Goal: Task Accomplishment & Management: Manage account settings

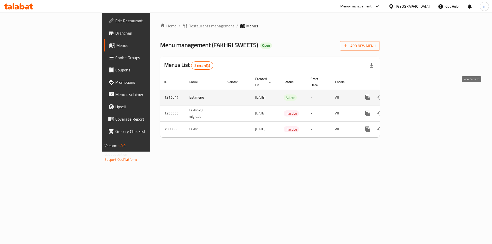
click at [408, 95] on icon "enhanced table" at bounding box center [405, 98] width 6 height 6
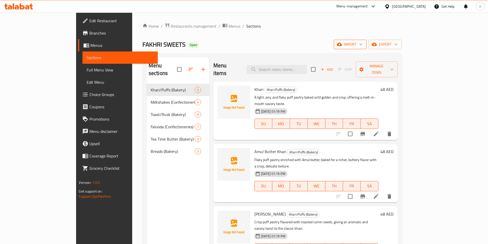
click at [367, 48] on button "import" at bounding box center [350, 44] width 33 height 9
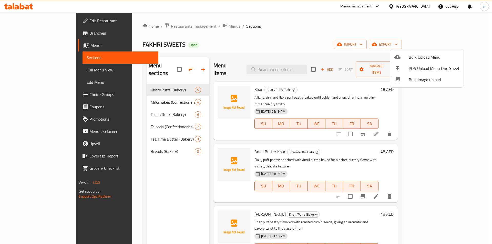
click at [421, 56] on span "Bulk Upload Menu" at bounding box center [434, 57] width 51 height 6
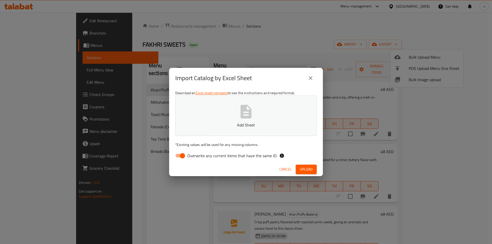
click at [181, 153] on input "Overwrite any current items that have the same ID." at bounding box center [182, 156] width 29 height 10
checkbox input "false"
click at [238, 114] on icon "button" at bounding box center [246, 112] width 16 height 16
click at [311, 169] on span "Upload" at bounding box center [306, 169] width 13 height 6
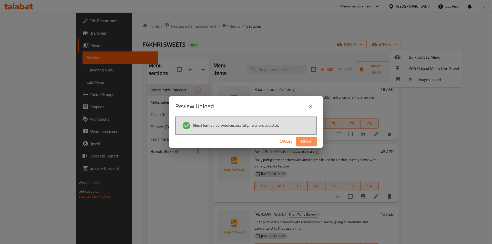
click at [312, 141] on span "Import" at bounding box center [306, 141] width 12 height 6
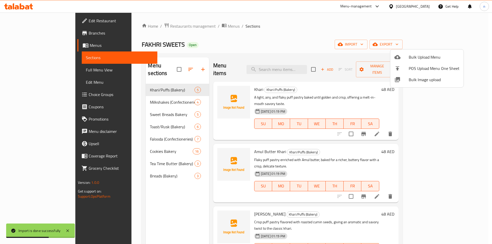
drag, startPoint x: 32, startPoint y: 70, endPoint x: 29, endPoint y: 71, distance: 3.0
click at [33, 70] on div at bounding box center [246, 122] width 492 height 244
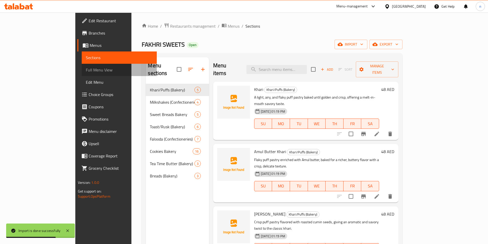
click at [86, 71] on span "Full Menu View" at bounding box center [119, 70] width 67 height 6
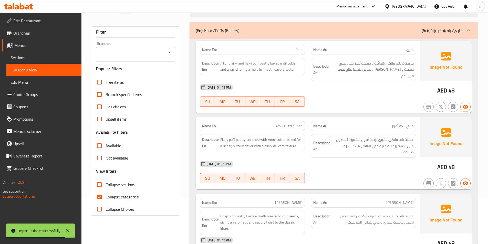
scroll to position [77, 0]
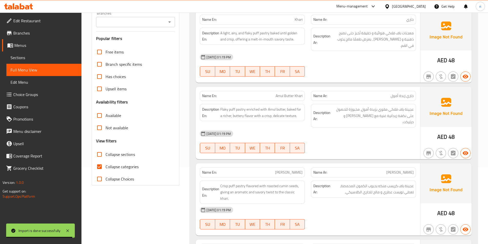
click at [101, 166] on input "Collapse categories" at bounding box center [99, 167] width 12 height 12
checkbox input "false"
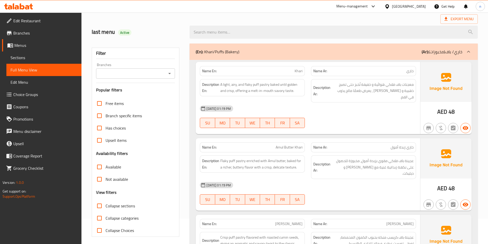
scroll to position [26, 0]
click at [23, 58] on span "Sections" at bounding box center [44, 58] width 67 height 6
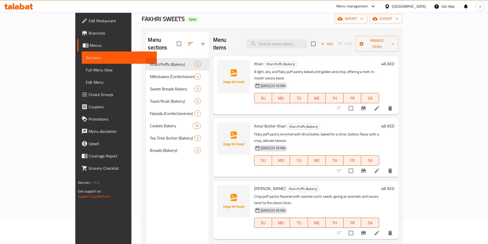
click at [86, 67] on span "Full Menu View" at bounding box center [119, 70] width 67 height 6
click at [86, 69] on span "Full Menu View" at bounding box center [119, 70] width 67 height 6
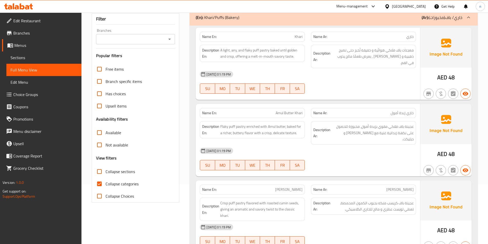
scroll to position [103, 0]
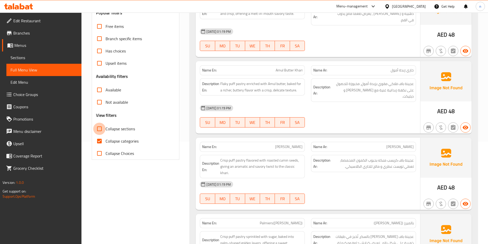
click at [99, 128] on input "Collapse sections" at bounding box center [99, 129] width 12 height 12
checkbox input "true"
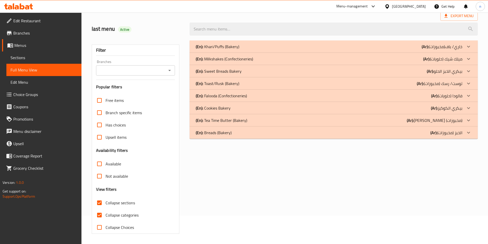
click at [102, 209] on input "Collapse categories" at bounding box center [99, 215] width 12 height 12
checkbox input "false"
click at [455, 72] on p "(Ar): بيكري الخبز الحلو" at bounding box center [445, 71] width 36 height 6
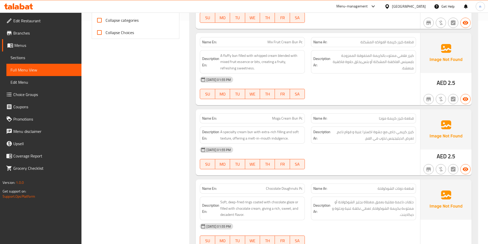
scroll to position [402, 0]
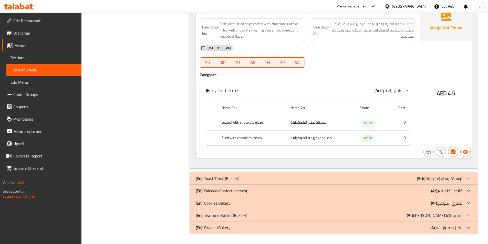
click at [457, 205] on p "(Ar): بيكري الكوكيز" at bounding box center [447, 203] width 32 height 6
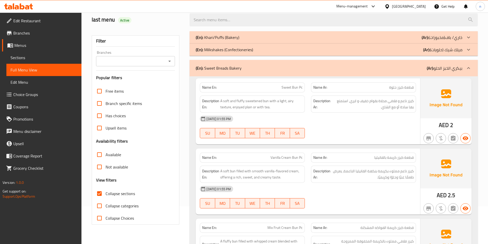
scroll to position [69, 0]
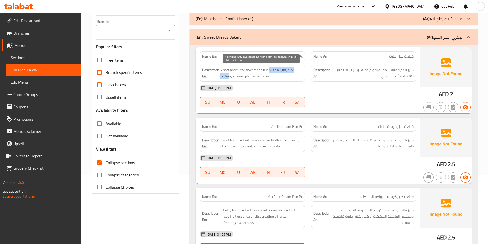
drag, startPoint x: 269, startPoint y: 71, endPoint x: 230, endPoint y: 76, distance: 39.0
click at [230, 76] on span "A soft and fluffy sweetened bun with a light, airy texture, enjoyed plain or wi…" at bounding box center [261, 73] width 82 height 13
click at [223, 76] on span "A soft and fluffy sweetened bun with a light, airy texture, enjoyed plain or wi…" at bounding box center [261, 73] width 82 height 13
click at [223, 77] on span "A soft and fluffy sweetened bun with a light, airy texture, enjoyed plain or wi…" at bounding box center [261, 73] width 82 height 13
drag, startPoint x: 236, startPoint y: 78, endPoint x: 275, endPoint y: 78, distance: 39.0
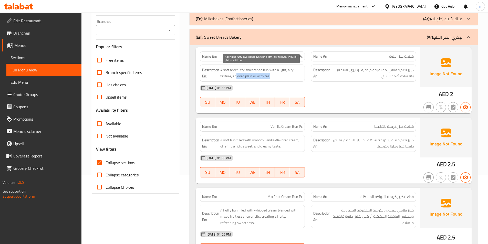
click at [275, 78] on span "A soft and fluffy sweetened bun with a light, airy texture, enjoyed plain or wi…" at bounding box center [261, 73] width 82 height 13
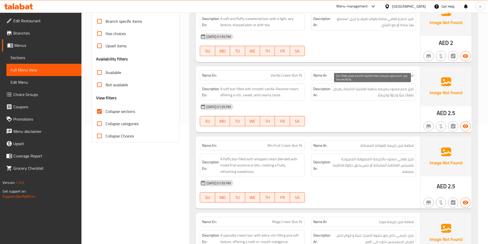
click at [371, 98] on span "كيزر ناعم مملوء بكريمة بنكهة الفانيليا الناعمة، يعرض طعمًا غنيًا وحلوًا وكريميً…" at bounding box center [373, 92] width 82 height 13
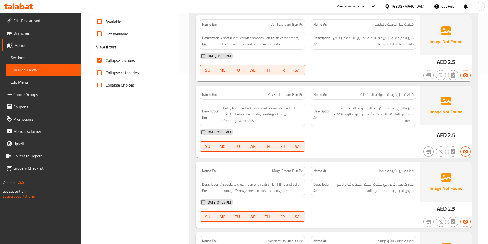
scroll to position [171, 0]
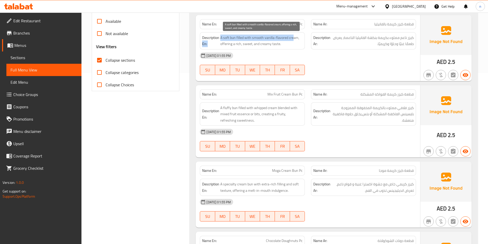
drag, startPoint x: 220, startPoint y: 38, endPoint x: 293, endPoint y: 38, distance: 73.0
click at [293, 38] on h6 "Description En: A soft bun filled with smooth vanilla-flavored cream, offering …" at bounding box center [252, 41] width 100 height 13
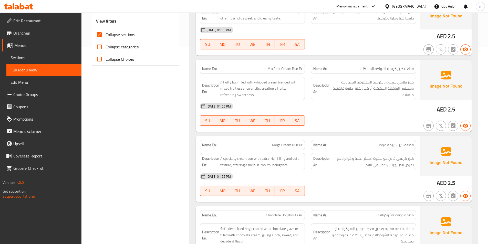
click at [358, 37] on div "[DATE] 01:55 PM SU MO TU WE TH FR SA" at bounding box center [308, 38] width 222 height 29
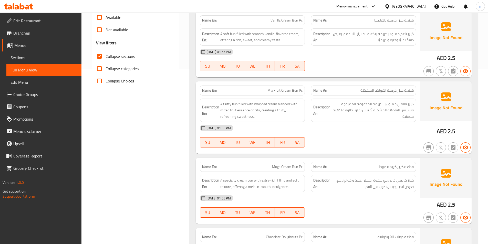
scroll to position [146, 0]
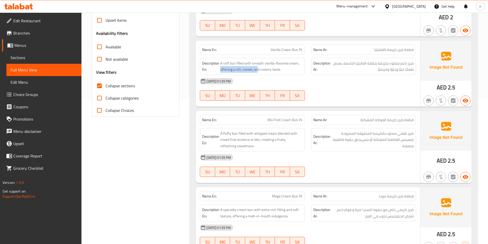
drag, startPoint x: 220, startPoint y: 71, endPoint x: 257, endPoint y: 74, distance: 36.8
click at [257, 74] on div "Description En: A soft bun filled with smooth vanilla-flavored cream, offering …" at bounding box center [252, 66] width 105 height 17
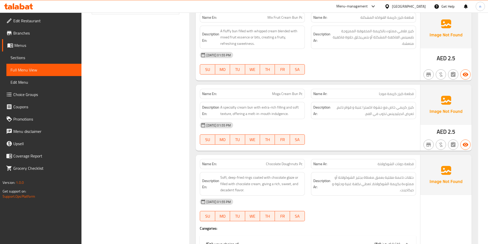
click at [379, 64] on div "[DATE] 01:55 PM SU MO TU WE TH FR SA" at bounding box center [308, 63] width 222 height 29
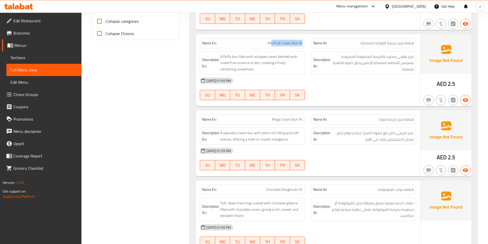
drag, startPoint x: 272, startPoint y: 44, endPoint x: 303, endPoint y: 45, distance: 31.3
click at [303, 45] on div "Name En: Mix Fruit Cream Bun Pc" at bounding box center [252, 43] width 105 height 10
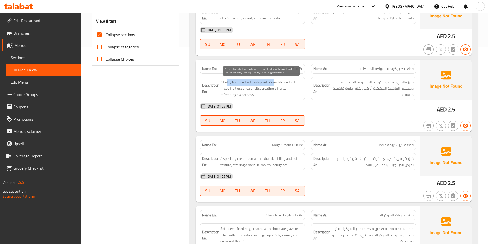
drag, startPoint x: 227, startPoint y: 82, endPoint x: 276, endPoint y: 84, distance: 48.8
click at [276, 84] on span "A fluffy bun filled with whipped cream blended with mixed fruit essence or bits…" at bounding box center [261, 88] width 82 height 19
click at [254, 82] on span "A fluffy bun filled with whipped cream blended with mixed fruit essence or bits…" at bounding box center [261, 88] width 82 height 19
drag, startPoint x: 254, startPoint y: 82, endPoint x: 278, endPoint y: 82, distance: 23.6
click at [278, 82] on span "A fluffy bun filled with whipped cream blended with mixed fruit essence or bits…" at bounding box center [261, 88] width 82 height 19
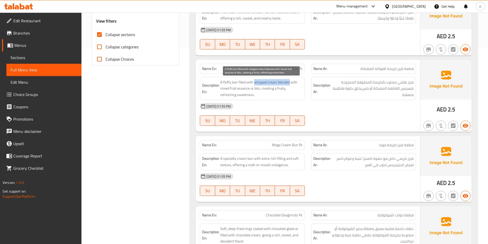
click at [276, 82] on span "A fluffy bun filled with whipped cream blended with mixed fruit essence or bits…" at bounding box center [261, 88] width 82 height 19
drag, startPoint x: 260, startPoint y: 83, endPoint x: 271, endPoint y: 82, distance: 11.3
click at [277, 83] on span "A fluffy bun filled with whipped cream blended with mixed fruit essence or bits…" at bounding box center [261, 88] width 82 height 19
click at [259, 82] on span "A fluffy bun filled with whipped cream blended with mixed fruit essence or bits…" at bounding box center [261, 88] width 82 height 19
drag, startPoint x: 254, startPoint y: 83, endPoint x: 277, endPoint y: 84, distance: 23.4
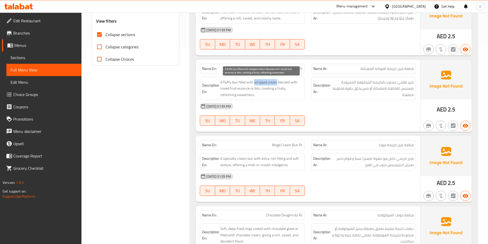
click at [277, 84] on span "A fluffy bun filled with whipped cream blended with mixed fruit essence or bits…" at bounding box center [261, 88] width 82 height 19
copy span "whipped cream"
drag, startPoint x: 240, startPoint y: 90, endPoint x: 223, endPoint y: 87, distance: 17.1
click at [223, 87] on span "A fluffy bun filled with whipped cream blended with mixed fruit essence or bits…" at bounding box center [261, 88] width 82 height 19
drag, startPoint x: 265, startPoint y: 91, endPoint x: 289, endPoint y: 93, distance: 23.6
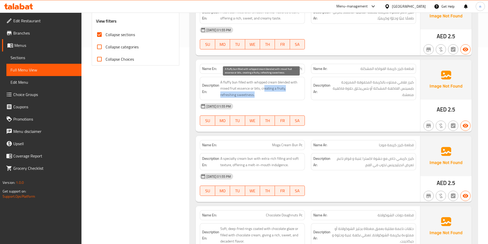
click at [289, 92] on span "A fluffy bun filled with whipped cream blended with mixed fruit essence or bits…" at bounding box center [261, 88] width 82 height 19
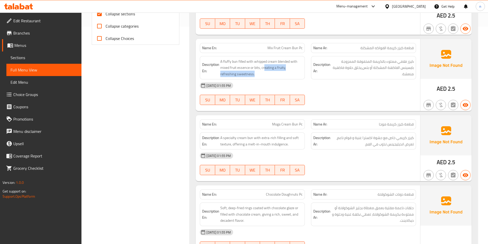
scroll to position [248, 0]
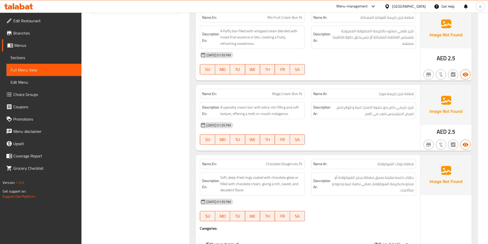
click at [381, 126] on div "[DATE] 01:55 PM" at bounding box center [308, 125] width 222 height 12
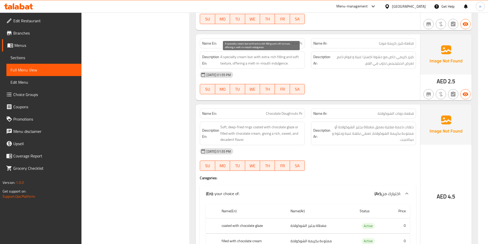
scroll to position [274, 0]
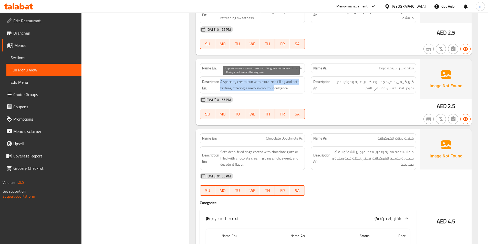
drag, startPoint x: 221, startPoint y: 83, endPoint x: 274, endPoint y: 91, distance: 53.2
click at [274, 91] on span "A specialty cream bun with extra-rich filling and soft texture, offering a melt…" at bounding box center [261, 85] width 82 height 13
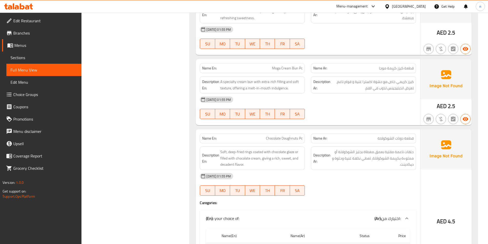
click at [375, 104] on div "[DATE] 01:55 PM" at bounding box center [308, 100] width 222 height 12
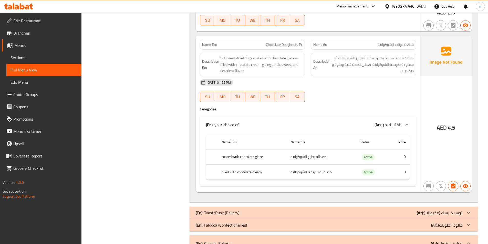
scroll to position [376, 0]
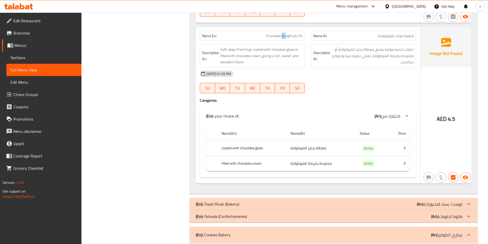
drag, startPoint x: 283, startPoint y: 37, endPoint x: 285, endPoint y: 38, distance: 3.0
click at [286, 38] on span "Chocolate Doughnuts Pc" at bounding box center [284, 35] width 37 height 5
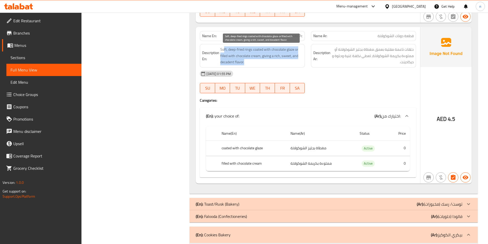
drag, startPoint x: 224, startPoint y: 50, endPoint x: 258, endPoint y: 59, distance: 35.2
click at [258, 59] on span "Soft, deep-fried rings coated with chocolate glaze or filled with chocolate cre…" at bounding box center [261, 55] width 82 height 19
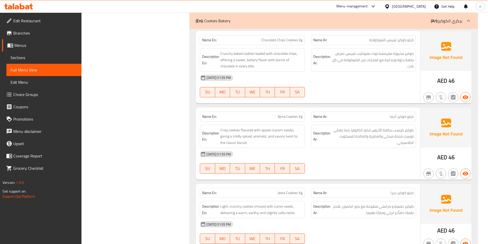
scroll to position [581, 0]
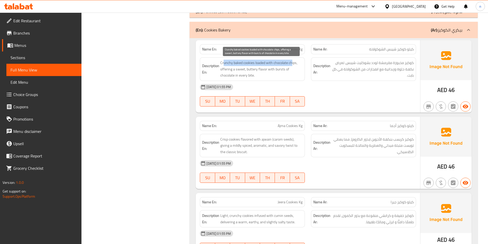
drag, startPoint x: 224, startPoint y: 64, endPoint x: 292, endPoint y: 64, distance: 67.9
click at [292, 64] on span "Crunchy baked cookies loaded with chocolate chips, offering a sweet, buttery fl…" at bounding box center [261, 69] width 82 height 19
click at [228, 62] on span "Crunchy baked cookies loaded with chocolate chips, offering a sweet, buttery fl…" at bounding box center [261, 69] width 82 height 19
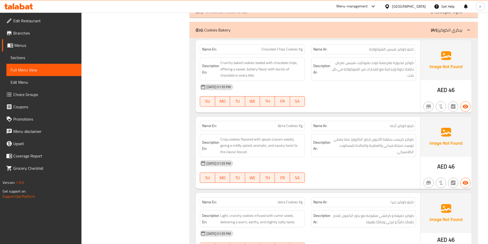
click at [291, 47] on span "Chocolate Chips Cookies Kg" at bounding box center [281, 49] width 41 height 5
click at [290, 49] on span "Chocolate Chips Cookies Kg" at bounding box center [281, 49] width 41 height 5
copy span "Chocolate Chips Cookies Kg"
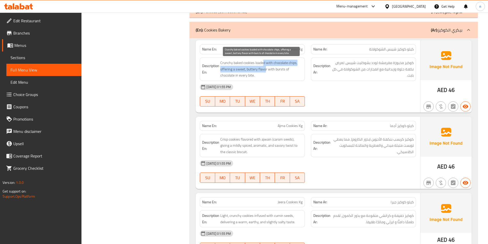
drag, startPoint x: 264, startPoint y: 64, endPoint x: 266, endPoint y: 70, distance: 6.1
click at [266, 70] on span "Crunchy baked cookies loaded with chocolate chips, offering a sweet, buttery fl…" at bounding box center [261, 69] width 82 height 19
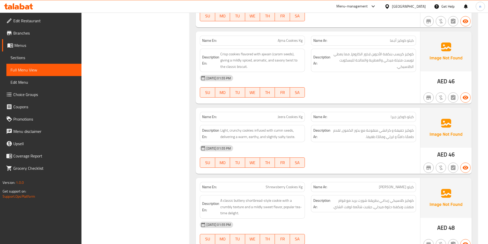
scroll to position [633, 0]
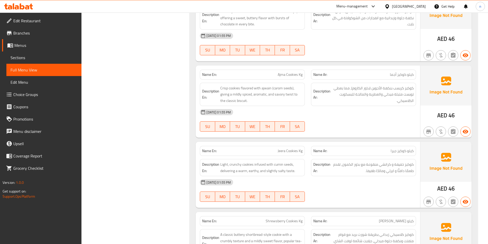
click at [363, 117] on div "[DATE] 01:55 PM" at bounding box center [308, 112] width 222 height 12
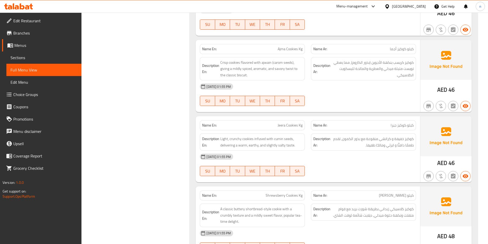
scroll to position [684, 0]
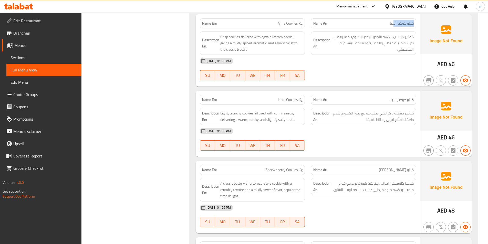
drag, startPoint x: 413, startPoint y: 23, endPoint x: 395, endPoint y: 25, distance: 18.8
click at [395, 25] on span "كيلو كوكيز أجما" at bounding box center [402, 23] width 24 height 5
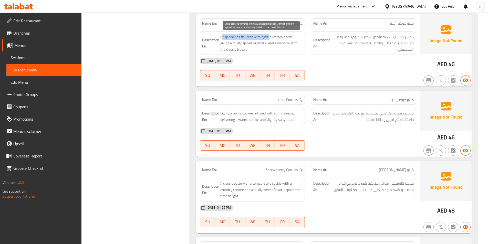
drag, startPoint x: 223, startPoint y: 37, endPoint x: 269, endPoint y: 38, distance: 46.4
click at [269, 38] on span "Crisp cookies flavored with ajwain (carom seeds), giving a mildly spiced, aroma…" at bounding box center [261, 43] width 82 height 19
drag, startPoint x: 222, startPoint y: 46, endPoint x: 258, endPoint y: 47, distance: 35.9
click at [258, 47] on span "Crisp cookies flavored with ajwain (carom seeds), giving a mildly spiced, aroma…" at bounding box center [261, 43] width 82 height 19
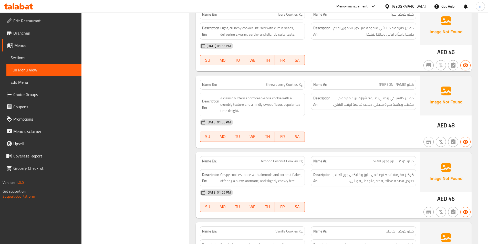
scroll to position [761, 0]
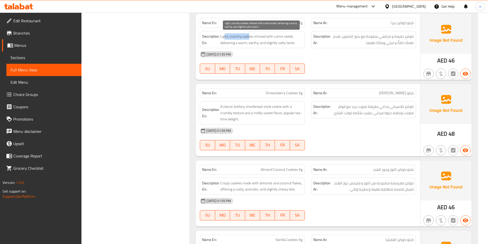
drag, startPoint x: 248, startPoint y: 36, endPoint x: 225, endPoint y: 38, distance: 23.7
click at [225, 38] on span "Light, crunchy cookies infused with cumin seeds, delivering a warm, earthy, and…" at bounding box center [261, 39] width 82 height 13
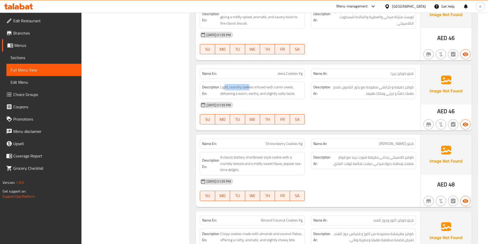
scroll to position [709, 0]
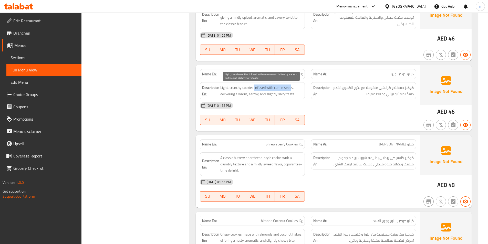
drag, startPoint x: 255, startPoint y: 89, endPoint x: 291, endPoint y: 88, distance: 36.7
click at [291, 88] on span "Light, crunchy cookies infused with cumin seeds, delivering a warm, earthy, and…" at bounding box center [261, 91] width 82 height 13
drag, startPoint x: 222, startPoint y: 94, endPoint x: 290, endPoint y: 95, distance: 67.4
click at [290, 95] on span "Light, crunchy cookies infused with cumin seeds, delivering a warm, earthy, and…" at bounding box center [261, 91] width 82 height 13
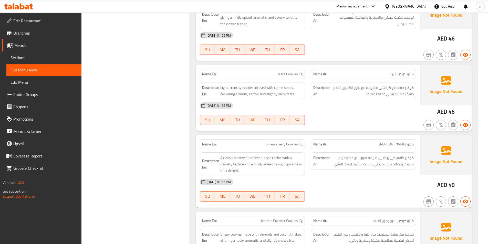
click at [232, 96] on span "Light, crunchy cookies infused with cumin seeds, delivering a warm, earthy, and…" at bounding box center [261, 91] width 82 height 13
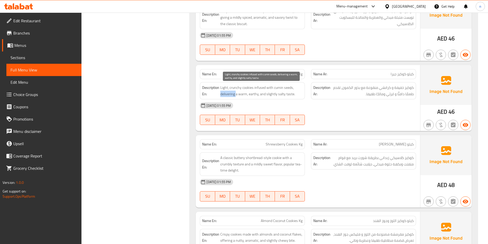
click at [232, 96] on span "Light, crunchy cookies infused with cumin seeds, delivering a warm, earthy, and…" at bounding box center [261, 91] width 82 height 13
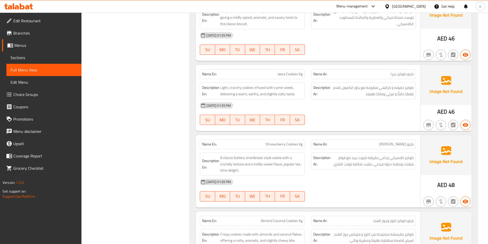
click at [334, 114] on div "[DATE] 01:55 PM SU MO TU WE TH FR SA" at bounding box center [308, 113] width 222 height 29
click at [279, 75] on span "Jeera Cookies Kg" at bounding box center [290, 74] width 25 height 5
copy span "Jeera Cookies Kg"
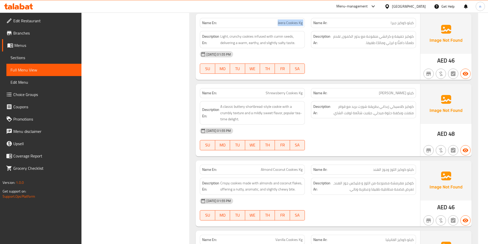
scroll to position [812, 0]
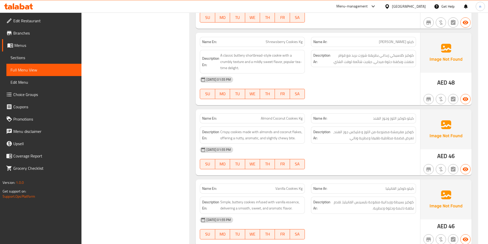
click at [372, 76] on div "[DATE] 01:55 PM" at bounding box center [308, 80] width 222 height 12
drag, startPoint x: 413, startPoint y: 55, endPoint x: 388, endPoint y: 58, distance: 25.3
click at [388, 58] on span "كوكيز كلاسيكي زبداني بطريقة شورت بريد مع قوام متفتت ونكهة حلوة ميدلي، ديلايت شا…" at bounding box center [373, 58] width 82 height 13
click at [391, 87] on div "[DATE] 01:55 PM SU MO TU WE TH FR SA" at bounding box center [308, 88] width 222 height 29
click at [301, 42] on span "Shrewsberry Cookies Kg" at bounding box center [284, 41] width 37 height 5
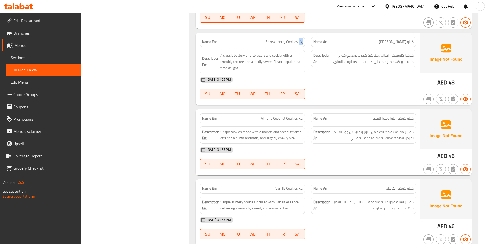
click at [301, 42] on span "Shrewsberry Cookies Kg" at bounding box center [284, 41] width 37 height 5
click at [350, 85] on div "[DATE] 01:55 PM" at bounding box center [308, 80] width 222 height 12
click at [301, 43] on span "Shrewsberry Cookies Kg" at bounding box center [284, 41] width 37 height 5
click at [350, 82] on div "[DATE] 01:55 PM" at bounding box center [308, 80] width 222 height 12
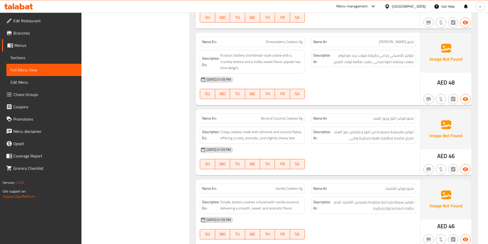
click at [302, 42] on span "Shrewsberry Cookies Kg" at bounding box center [284, 41] width 37 height 5
copy span "Kg"
drag, startPoint x: 278, startPoint y: 56, endPoint x: 246, endPoint y: 57, distance: 31.8
click at [246, 57] on span "A classic buttery shortbread-style cookie with a crumbly texture and a mildly s…" at bounding box center [261, 61] width 82 height 19
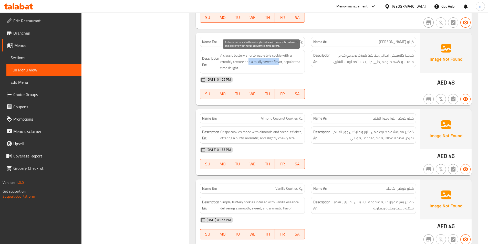
drag, startPoint x: 248, startPoint y: 62, endPoint x: 279, endPoint y: 65, distance: 31.7
click at [279, 65] on span "A classic buttery shortbread-style cookie with a crumbly texture and a mildly s…" at bounding box center [261, 61] width 82 height 19
drag, startPoint x: 288, startPoint y: 62, endPoint x: 300, endPoint y: 65, distance: 12.5
click at [300, 65] on span "A classic buttery shortbread-style cookie with a crumbly texture and a mildly s…" at bounding box center [261, 61] width 82 height 19
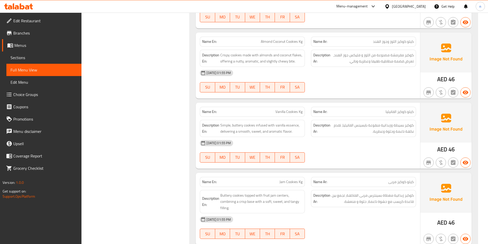
click at [375, 80] on div "[DATE] 01:55 PM SU MO TU WE TH FR SA" at bounding box center [308, 81] width 222 height 29
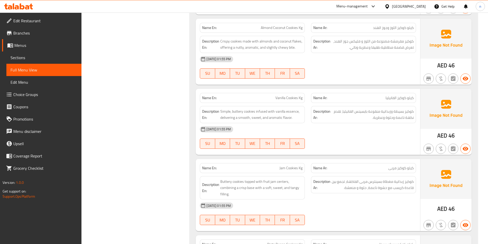
scroll to position [914, 0]
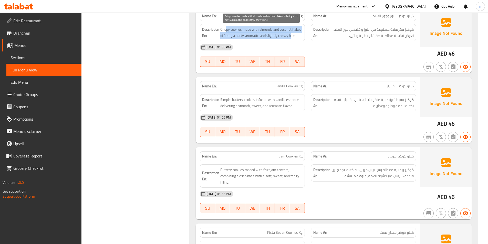
drag, startPoint x: 226, startPoint y: 30, endPoint x: 290, endPoint y: 35, distance: 64.2
click at [290, 35] on span "Crispy cookies made with almonds and coconut flakes, offering a nutty, aromatic…" at bounding box center [261, 32] width 82 height 13
click at [291, 36] on span "Crispy cookies made with almonds and coconut flakes, offering a nutty, aromatic…" at bounding box center [261, 32] width 82 height 13
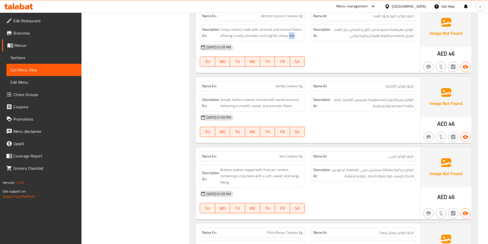
copy span "bite"
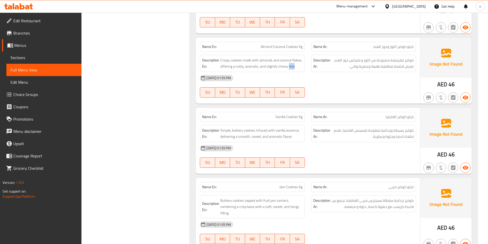
scroll to position [863, 0]
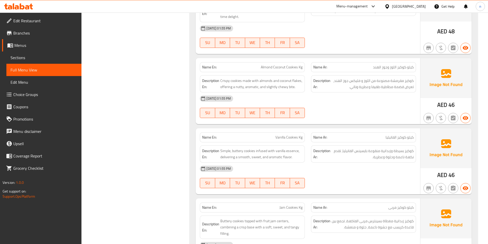
click at [287, 66] on span "Almond Coconut Cookies Kg" at bounding box center [282, 67] width 42 height 5
copy span "Almond Coconut Cookies Kg"
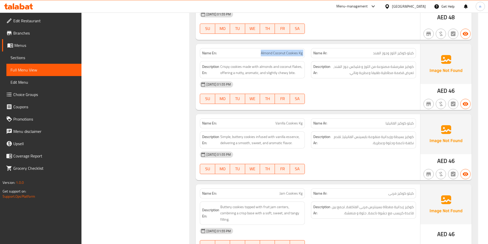
scroll to position [889, 0]
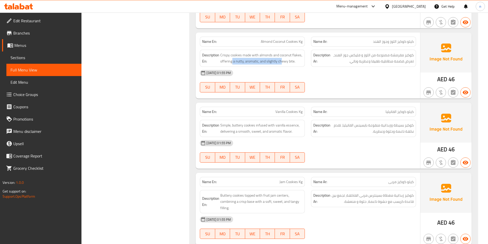
drag, startPoint x: 232, startPoint y: 62, endPoint x: 282, endPoint y: 65, distance: 49.3
click at [282, 65] on div "Description En: Crispy cookies made with almonds and coconut flakes, offering a…" at bounding box center [252, 58] width 105 height 17
click at [282, 61] on span "Crispy cookies made with almonds and coconut flakes, offering a nutty, aromatic…" at bounding box center [261, 58] width 82 height 13
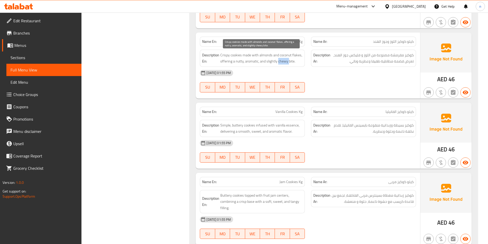
click at [282, 61] on span "Crispy cookies made with almonds and coconut flakes, offering a nutty, aromatic…" at bounding box center [261, 58] width 82 height 13
click at [254, 63] on span "Crispy cookies made with almonds and coconut flakes, offering a nutty, aromatic…" at bounding box center [261, 58] width 82 height 13
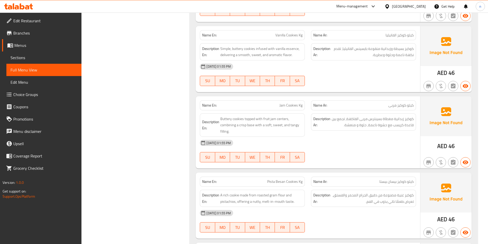
scroll to position [966, 0]
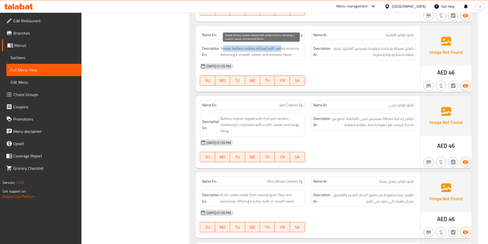
drag, startPoint x: 225, startPoint y: 50, endPoint x: 281, endPoint y: 51, distance: 56.6
click at [281, 51] on span "Simple, buttery cookies infused with vanilla essence, delivering a smooth, swee…" at bounding box center [261, 51] width 82 height 13
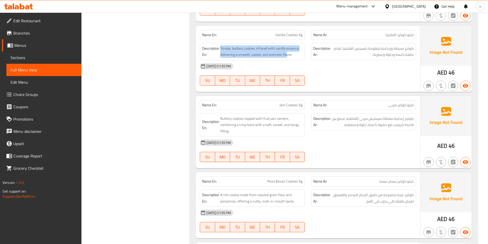
drag, startPoint x: 220, startPoint y: 55, endPoint x: 287, endPoint y: 58, distance: 67.0
click at [287, 58] on div "Description En: Simple, buttery cookies infused with vanilla essence, deliverin…" at bounding box center [252, 51] width 105 height 17
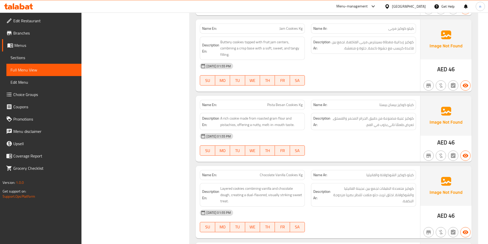
scroll to position [1043, 0]
drag, startPoint x: 281, startPoint y: 28, endPoint x: 308, endPoint y: 29, distance: 27.5
click at [308, 29] on div "Name En: Jam Cookies Kg Name Ar: كيلو كوكيز مربى" at bounding box center [308, 28] width 222 height 16
click at [230, 42] on span "Buttery cookies topped with fruit jam centers, combining a crisp base with a so…" at bounding box center [261, 48] width 82 height 19
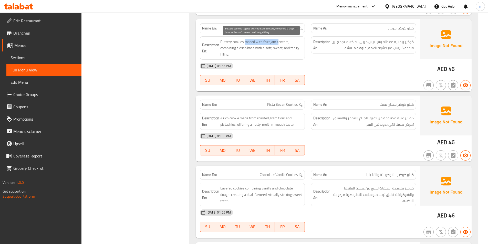
drag, startPoint x: 245, startPoint y: 41, endPoint x: 279, endPoint y: 43, distance: 34.4
click at [279, 43] on span "Buttery cookies topped with fruit jam centers, combining a crisp base with a so…" at bounding box center [261, 48] width 82 height 19
drag, startPoint x: 224, startPoint y: 49, endPoint x: 272, endPoint y: 51, distance: 48.0
click at [272, 51] on span "Buttery cookies topped with fruit jam centers, combining a crisp base with a so…" at bounding box center [261, 48] width 82 height 19
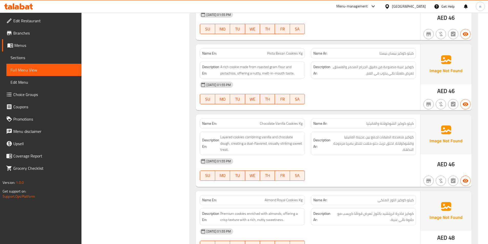
scroll to position [1120, 0]
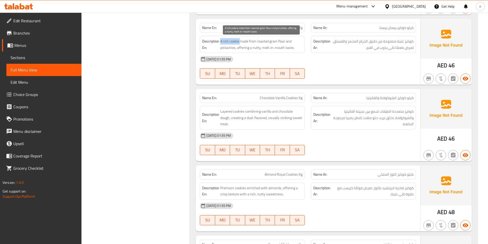
drag, startPoint x: 220, startPoint y: 42, endPoint x: 240, endPoint y: 43, distance: 20.5
click at [240, 43] on h6 "Description En: A rich cookie made from roasted gram flour and pistachios, offe…" at bounding box center [252, 44] width 100 height 13
click at [323, 60] on div "[DATE] 01:55 PM" at bounding box center [308, 59] width 222 height 12
drag, startPoint x: 222, startPoint y: 42, endPoint x: 285, endPoint y: 44, distance: 62.6
click at [285, 44] on span "A rich cookie made from roasted gram flour and pistachios, offering a nutty, me…" at bounding box center [261, 44] width 82 height 13
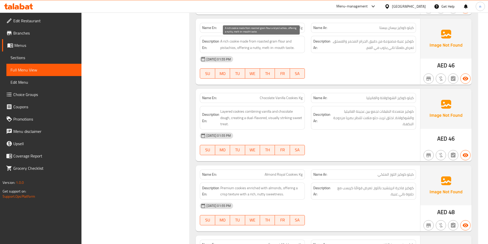
click at [228, 50] on span "A rich cookie made from roasted gram flour and pistachios, offering a nutty, me…" at bounding box center [261, 44] width 82 height 13
drag, startPoint x: 240, startPoint y: 48, endPoint x: 291, endPoint y: 50, distance: 50.5
click at [291, 50] on span "A rich cookie made from roasted gram flour and pistachios, offering a nutty, me…" at bounding box center [261, 44] width 82 height 13
click at [385, 136] on div "[DATE] 01:55 PM" at bounding box center [308, 136] width 222 height 12
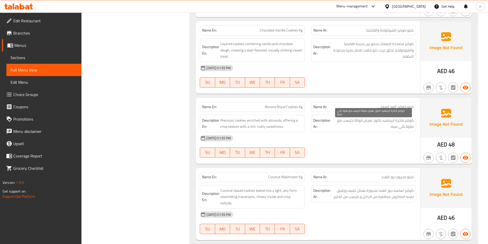
scroll to position [1196, 0]
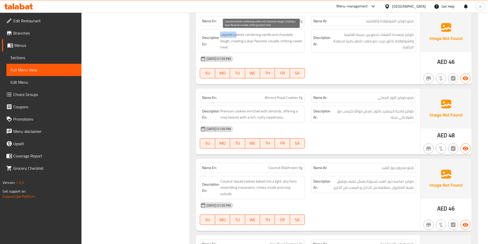
drag, startPoint x: 237, startPoint y: 35, endPoint x: 221, endPoint y: 35, distance: 16.1
click at [221, 35] on span "Layered cookies combining vanilla and chocolate dough, creating a dual-flavored…" at bounding box center [261, 41] width 82 height 19
drag, startPoint x: 249, startPoint y: 35, endPoint x: 235, endPoint y: 40, distance: 14.8
click at [235, 40] on span "Layered cookies combining vanilla and chocolate dough, creating a dual-flavored…" at bounding box center [261, 41] width 82 height 19
click at [245, 45] on span "Layered cookies combining vanilla and chocolate dough, creating a dual-flavored…" at bounding box center [261, 41] width 82 height 19
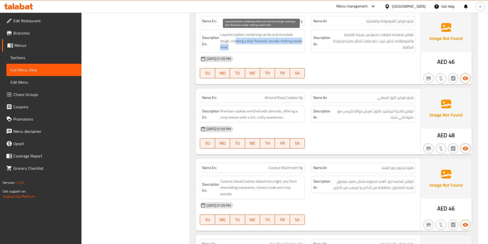
drag, startPoint x: 237, startPoint y: 41, endPoint x: 245, endPoint y: 47, distance: 10.3
click at [245, 47] on span "Layered cookies combining vanilla and chocolate dough, creating a dual-flavored…" at bounding box center [261, 41] width 82 height 19
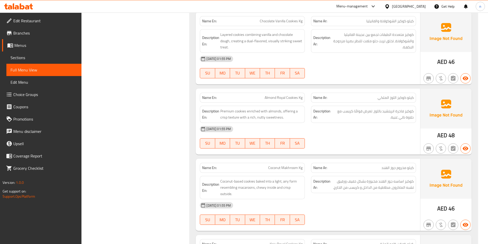
click at [290, 56] on div "[DATE] 01:55 PM" at bounding box center [308, 59] width 222 height 12
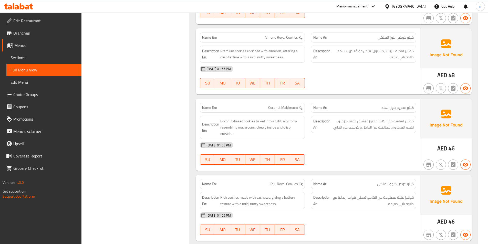
scroll to position [1248, 0]
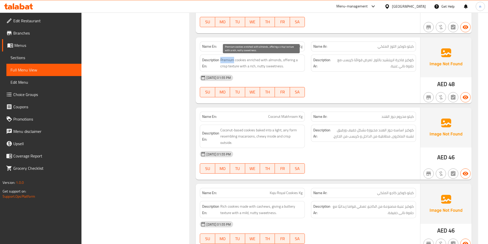
drag, startPoint x: 221, startPoint y: 60, endPoint x: 233, endPoint y: 60, distance: 12.3
click at [233, 60] on span "Premium cookies enriched with almonds, offering a crisp texture with a rich, nu…" at bounding box center [261, 63] width 82 height 13
drag, startPoint x: 248, startPoint y: 59, endPoint x: 262, endPoint y: 60, distance: 13.3
click at [262, 60] on span "Premium cookies enriched with almonds, offering a crisp texture with a rich, nu…" at bounding box center [261, 63] width 82 height 13
click at [273, 61] on span "Premium cookies enriched with almonds, offering a crisp texture with a rich, nu…" at bounding box center [261, 63] width 82 height 13
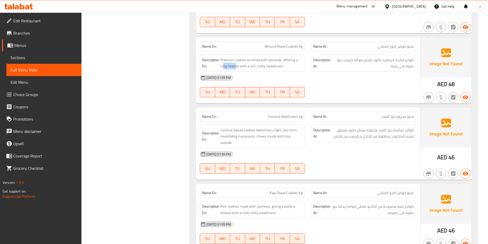
drag, startPoint x: 237, startPoint y: 67, endPoint x: 223, endPoint y: 70, distance: 13.4
click at [223, 70] on div "Description En: Premium cookies enriched with almonds, offering a crisp texture…" at bounding box center [252, 63] width 105 height 17
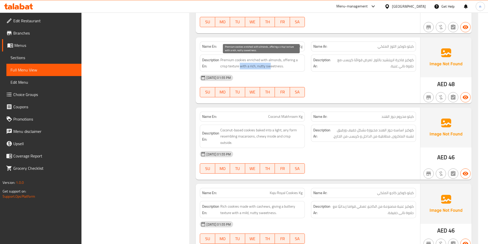
drag, startPoint x: 241, startPoint y: 68, endPoint x: 270, endPoint y: 69, distance: 28.7
click at [270, 69] on span "Premium cookies enriched with almonds, offering a crisp texture with a rich, nu…" at bounding box center [261, 63] width 82 height 13
click at [284, 45] on span "Almond Royal Cookies Kg" at bounding box center [284, 46] width 38 height 5
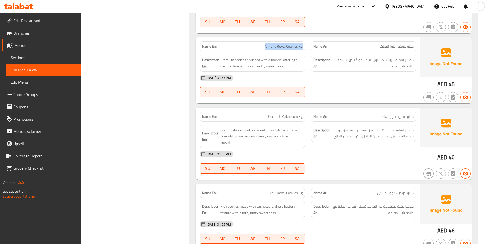
copy span "Almond Royal Cookies Kg"
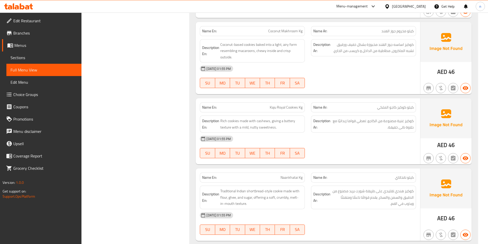
scroll to position [1325, 0]
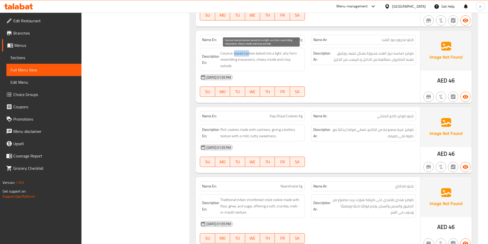
drag, startPoint x: 250, startPoint y: 54, endPoint x: 237, endPoint y: 54, distance: 12.8
click at [235, 54] on span "Coconut-based cookies baked into a light, airy form resembling macaroons, chewy…" at bounding box center [261, 59] width 82 height 19
drag, startPoint x: 259, startPoint y: 53, endPoint x: 294, endPoint y: 56, distance: 35.0
click at [294, 56] on span "Coconut-based cookies baked into a light, airy form resembling macaroons, chewy…" at bounding box center [261, 59] width 82 height 19
click at [286, 53] on span "Coconut-based cookies baked into a light, airy form resembling macaroons, chewy…" at bounding box center [261, 59] width 82 height 19
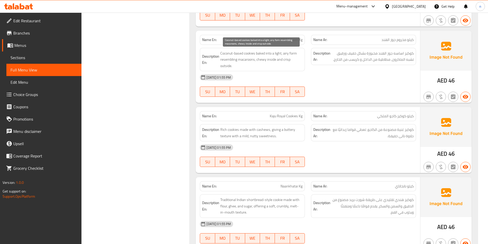
drag, startPoint x: 286, startPoint y: 53, endPoint x: 307, endPoint y: 47, distance: 22.3
click at [307, 47] on div "Description En: Coconut-based cookies baked into a light, airy form resembling …" at bounding box center [252, 60] width 111 height 30
click at [284, 54] on span "Coconut-based cookies baked into a light, airy form resembling macaroons, chewy…" at bounding box center [261, 59] width 82 height 19
click at [294, 54] on span "Coconut-based cookies baked into a light, airy form resembling macaroons, chewy…" at bounding box center [261, 59] width 82 height 19
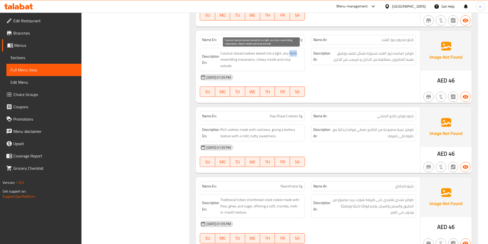
click at [294, 54] on span "Coconut-based cookies baked into a light, airy form resembling macaroons, chewy…" at bounding box center [261, 59] width 82 height 19
drag, startPoint x: 266, startPoint y: 54, endPoint x: 301, endPoint y: 54, distance: 34.9
click at [301, 54] on span "Coconut-based cookies baked into a light, airy form resembling macaroons, chewy…" at bounding box center [261, 59] width 82 height 19
click at [292, 41] on span "Coconut Makhroom Kg" at bounding box center [285, 39] width 34 height 5
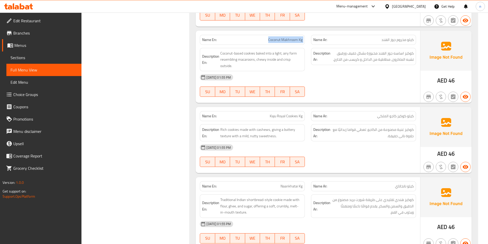
click at [292, 41] on span "Coconut Makhroom Kg" at bounding box center [285, 39] width 34 height 5
copy span "Coconut Makhroom Kg"
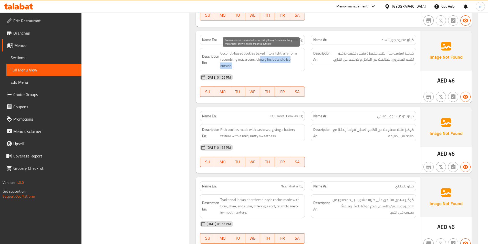
drag, startPoint x: 260, startPoint y: 60, endPoint x: 283, endPoint y: 63, distance: 23.3
click at [283, 63] on span "Coconut-based cookies baked into a light, airy form resembling macaroons, chewy…" at bounding box center [261, 59] width 82 height 19
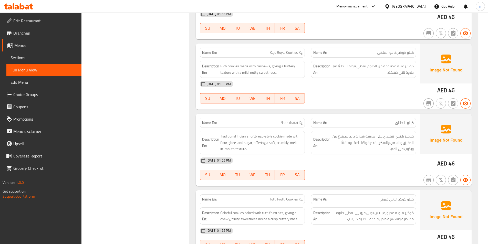
scroll to position [1376, 0]
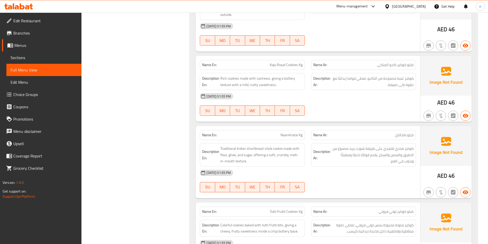
click at [384, 108] on div "[DATE] 01:55 PM SU MO TU WE TH FR SA" at bounding box center [308, 104] width 222 height 29
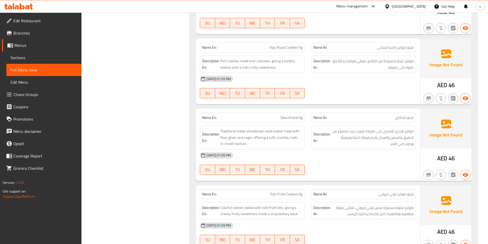
scroll to position [1401, 0]
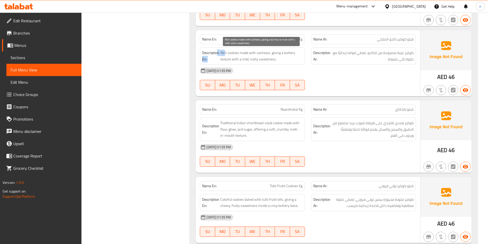
drag, startPoint x: 218, startPoint y: 52, endPoint x: 226, endPoint y: 51, distance: 8.0
click at [226, 51] on h6 "Description En: Rich cookies made with cashews, giving a buttery texture with a…" at bounding box center [252, 56] width 100 height 13
drag, startPoint x: 243, startPoint y: 53, endPoint x: 268, endPoint y: 55, distance: 25.5
click at [268, 55] on span "Rich cookies made with cashews, giving a buttery texture with a mild, nutty swe…" at bounding box center [261, 56] width 82 height 13
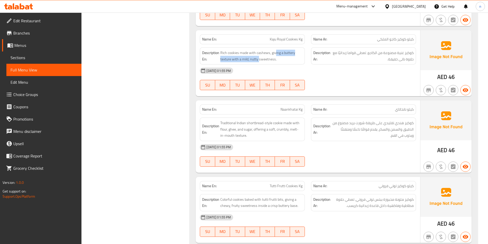
drag, startPoint x: 276, startPoint y: 54, endPoint x: 259, endPoint y: 63, distance: 18.6
click at [259, 63] on div "Description En: Rich cookies made with cashews, giving a buttery texture with a…" at bounding box center [252, 55] width 105 height 17
click at [330, 71] on div "[DATE] 01:55 PM" at bounding box center [308, 71] width 222 height 12
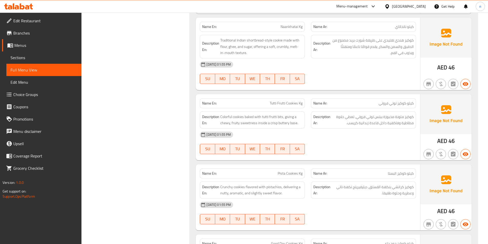
scroll to position [1453, 0]
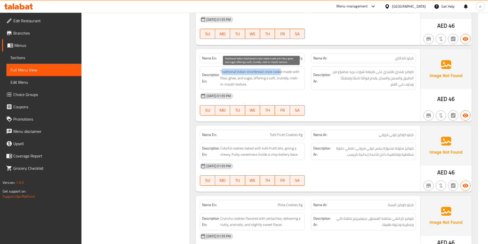
drag, startPoint x: 222, startPoint y: 73, endPoint x: 281, endPoint y: 74, distance: 58.2
click at [281, 74] on span "Traditional Indian shortbread-style cookie made with flour, ghee, and sugar, of…" at bounding box center [261, 78] width 82 height 19
drag, startPoint x: 236, startPoint y: 80, endPoint x: 233, endPoint y: 80, distance: 3.1
click at [233, 80] on span "Traditional Indian shortbread-style cookie made with flour, ghee, and sugar, of…" at bounding box center [261, 78] width 82 height 19
drag, startPoint x: 247, startPoint y: 79, endPoint x: 252, endPoint y: 80, distance: 5.2
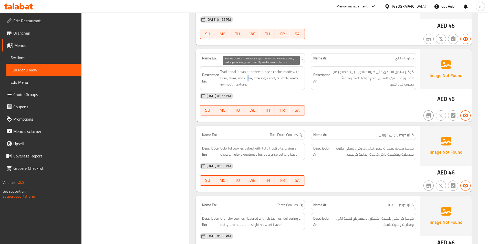
click at [251, 79] on span "Traditional Indian shortbread-style cookie made with flour, ghee, and sugar, of…" at bounding box center [261, 78] width 82 height 19
drag, startPoint x: 256, startPoint y: 77, endPoint x: 274, endPoint y: 78, distance: 18.5
click at [274, 78] on span "Traditional Indian shortbread-style cookie made with flour, ghee, and sugar, of…" at bounding box center [261, 78] width 82 height 19
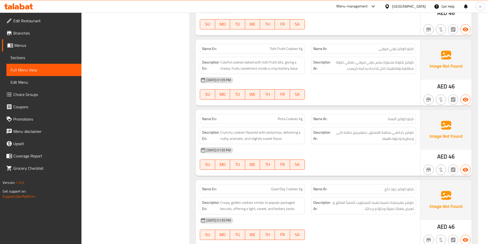
scroll to position [1555, 0]
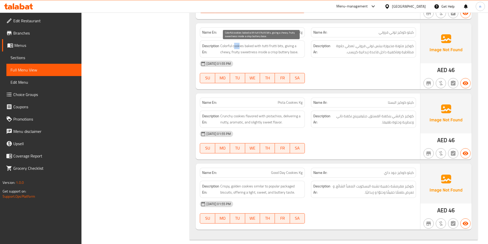
drag, startPoint x: 240, startPoint y: 46, endPoint x: 234, endPoint y: 45, distance: 5.9
click at [234, 45] on span "Colorful cookies baked with tutti frutti bits, giving a chewy, fruity sweetness…" at bounding box center [261, 49] width 82 height 13
drag, startPoint x: 250, startPoint y: 45, endPoint x: 282, endPoint y: 47, distance: 31.8
click at [282, 47] on span "Colorful cookies baked with tutti frutti bits, giving a chewy, fruity sweetness…" at bounding box center [261, 49] width 82 height 13
click at [280, 46] on span "Colorful cookies baked with tutti frutti bits, giving a chewy, fruity sweetness…" at bounding box center [261, 49] width 82 height 13
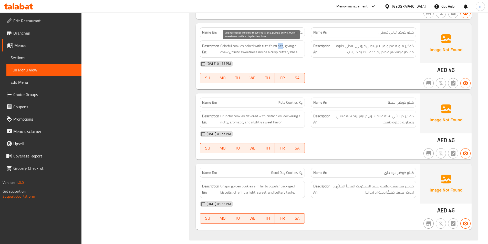
click at [280, 46] on span "Colorful cookies baked with tutti frutti bits, giving a chewy, fruity sweetness…" at bounding box center [261, 49] width 82 height 13
drag, startPoint x: 289, startPoint y: 48, endPoint x: 248, endPoint y: 55, distance: 41.5
click at [248, 55] on span "Colorful cookies baked with tutti frutti bits, giving a chewy, fruity sweetness…" at bounding box center [261, 49] width 82 height 13
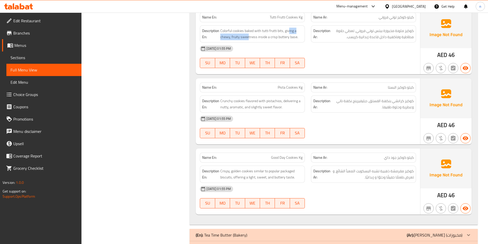
scroll to position [1590, 0]
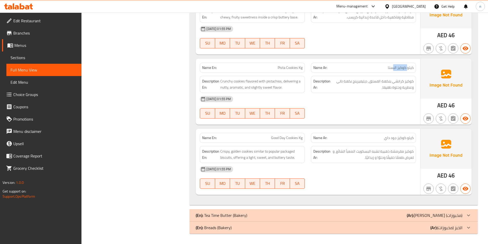
drag, startPoint x: 408, startPoint y: 69, endPoint x: 393, endPoint y: 69, distance: 15.1
click at [393, 69] on span "كيلو كوكيز البستا" at bounding box center [401, 67] width 26 height 5
drag, startPoint x: 239, startPoint y: 81, endPoint x: 226, endPoint y: 81, distance: 13.1
click at [226, 81] on span "Crunchy cookies flavored with pistachios, delivering a nutty, aromatic, and sli…" at bounding box center [261, 84] width 82 height 13
drag, startPoint x: 250, startPoint y: 80, endPoint x: 275, endPoint y: 83, distance: 25.2
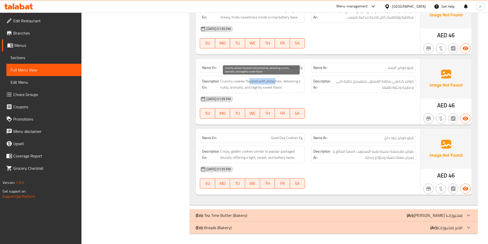
click at [275, 83] on span "Crunchy cookies flavored with pistachios, delivering a nutty, aromatic, and sli…" at bounding box center [261, 84] width 82 height 13
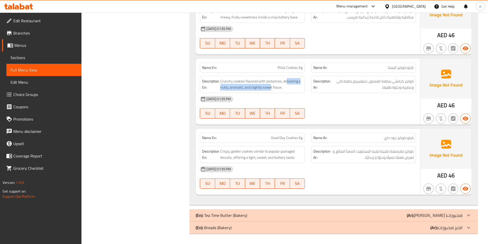
drag, startPoint x: 287, startPoint y: 82, endPoint x: 271, endPoint y: 92, distance: 18.7
click at [271, 92] on div "Description En: Crunchy cookies flavored with pistachios, delivering a nutty, a…" at bounding box center [252, 84] width 105 height 17
click at [340, 111] on div "[DATE] 01:55 PM SU MO TU WE TH FR SA" at bounding box center [308, 107] width 222 height 29
drag, startPoint x: 274, startPoint y: 139, endPoint x: 301, endPoint y: 139, distance: 26.7
click at [301, 139] on span "Good Day Cookies Kg" at bounding box center [287, 137] width 32 height 5
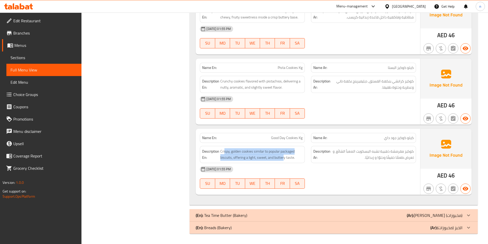
drag, startPoint x: 224, startPoint y: 152, endPoint x: 283, endPoint y: 161, distance: 59.8
click at [283, 161] on div "Description En: Crispy, golden cookies similar to popular packaged biscuits, of…" at bounding box center [252, 154] width 105 height 17
click at [354, 174] on div "[DATE] 01:55 PM" at bounding box center [308, 169] width 222 height 12
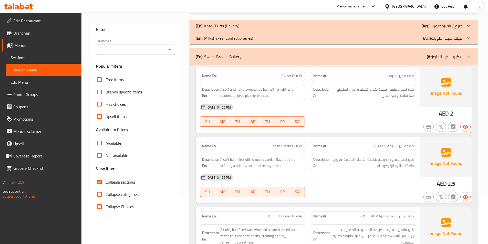
scroll to position [77, 0]
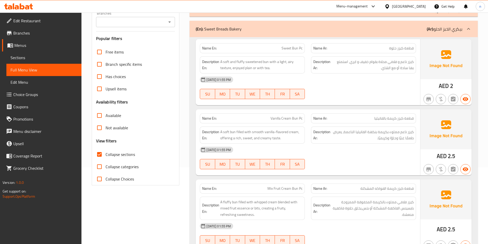
click at [26, 57] on span "Sections" at bounding box center [44, 58] width 67 height 6
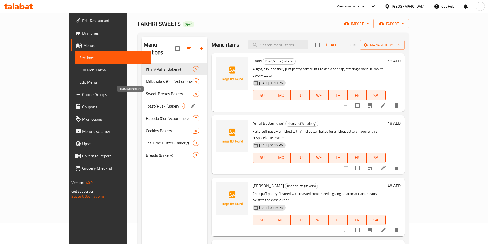
scroll to position [21, 0]
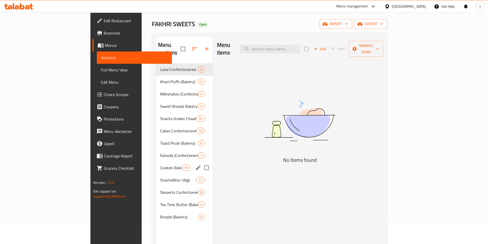
click at [201, 162] on input "Menu sections" at bounding box center [206, 167] width 11 height 11
checkbox input "true"
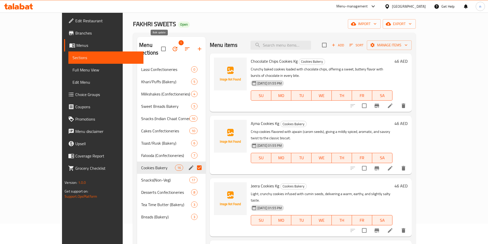
click at [172, 48] on icon "button" at bounding box center [175, 49] width 6 height 6
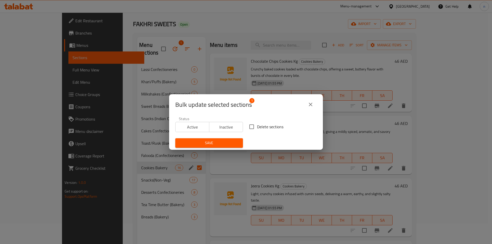
click at [255, 128] on input "Delete sections" at bounding box center [251, 126] width 11 height 11
checkbox input "true"
click at [224, 141] on span "Save" at bounding box center [208, 143] width 59 height 6
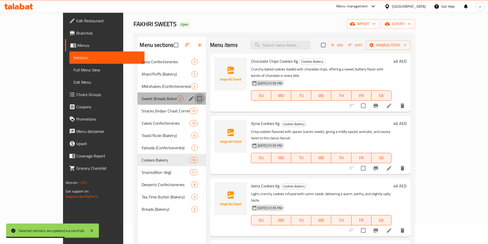
click at [194, 98] on input "Menu sections" at bounding box center [199, 98] width 11 height 11
checkbox input "true"
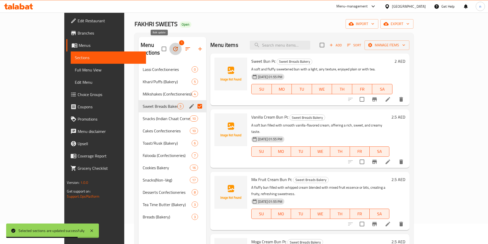
click at [172, 46] on icon "button" at bounding box center [175, 49] width 6 height 6
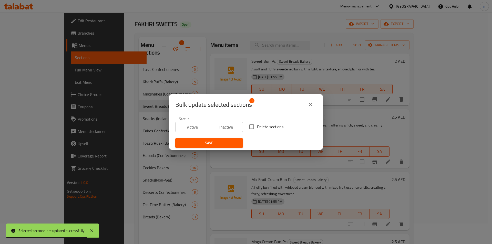
click at [257, 126] on span "Delete sections" at bounding box center [270, 127] width 26 height 6
click at [257, 126] on input "Delete sections" at bounding box center [251, 126] width 11 height 11
checkbox input "true"
click at [230, 144] on span "Save" at bounding box center [208, 143] width 59 height 6
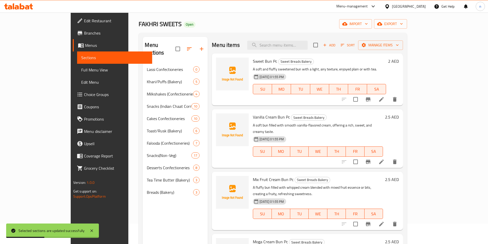
click at [85, 46] on span "Menus" at bounding box center [116, 45] width 63 height 6
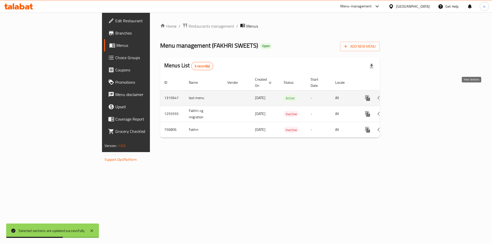
click at [411, 92] on link "enhanced table" at bounding box center [405, 98] width 12 height 12
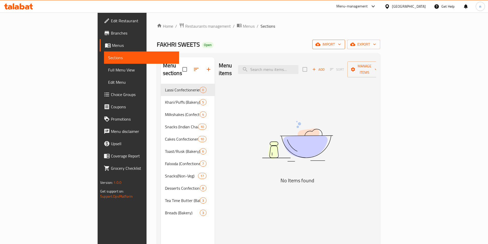
click at [341, 46] on span "import" at bounding box center [329, 44] width 25 height 6
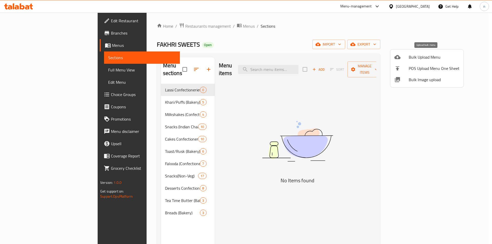
click at [403, 58] on div at bounding box center [401, 57] width 14 height 6
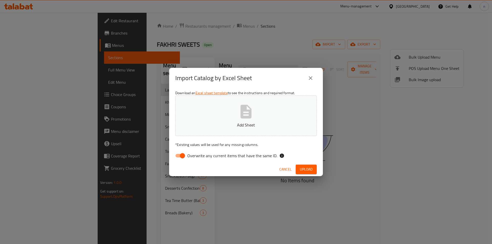
click at [179, 154] on input "Overwrite any current items that have the same ID." at bounding box center [182, 156] width 29 height 10
checkbox input "false"
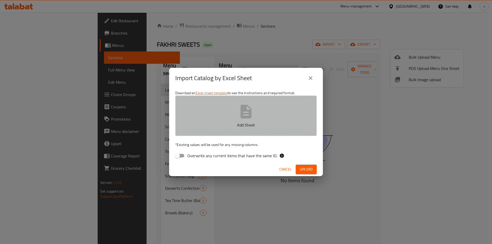
click at [212, 116] on button "Add Sheet" at bounding box center [245, 116] width 141 height 40
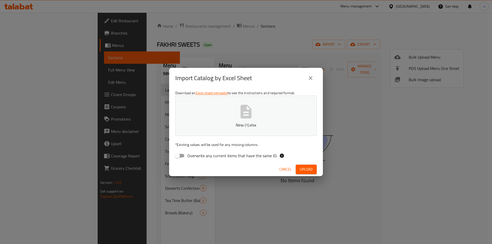
click at [225, 109] on button "New (1).xlsx" at bounding box center [245, 116] width 141 height 40
click at [309, 168] on span "Upload" at bounding box center [306, 169] width 13 height 6
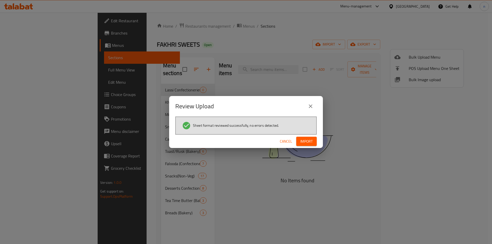
click at [308, 141] on span "Import" at bounding box center [306, 141] width 12 height 6
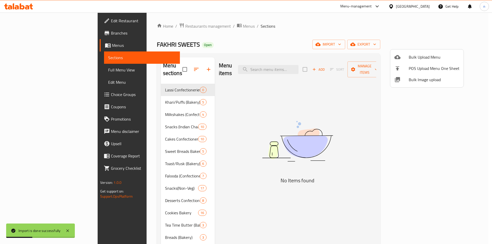
click at [38, 69] on div at bounding box center [246, 122] width 492 height 244
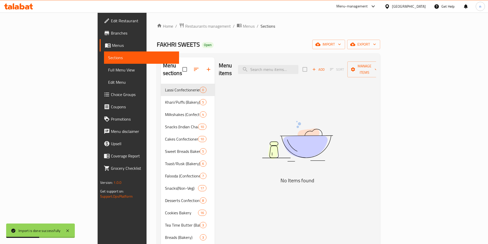
click at [108, 69] on span "Full Menu View" at bounding box center [141, 70] width 67 height 6
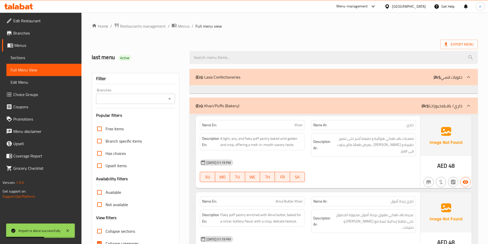
scroll to position [103, 0]
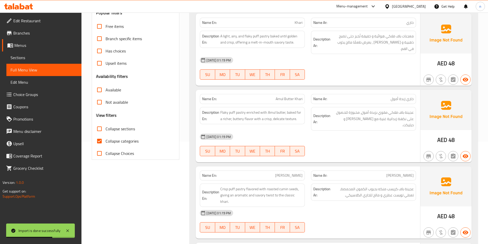
click at [99, 141] on input "Collapse categories" at bounding box center [99, 141] width 12 height 12
checkbox input "false"
click at [100, 128] on input "Collapse sections" at bounding box center [99, 129] width 12 height 12
checkbox input "true"
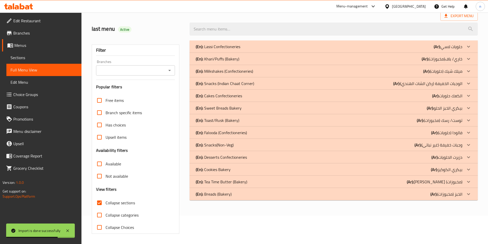
scroll to position [28, 0]
click at [447, 109] on p "(Ar): بيكري الخبز الحلو" at bounding box center [445, 108] width 36 height 6
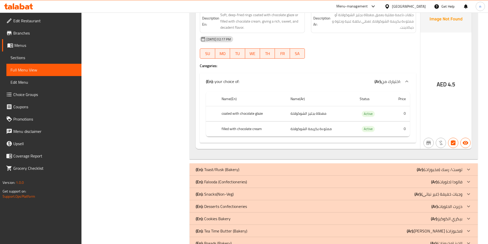
scroll to position [463, 0]
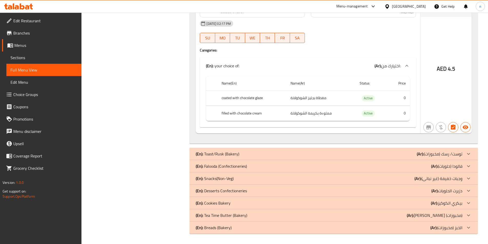
click at [453, 205] on p "(Ar): بيكري الكوكيز" at bounding box center [447, 203] width 32 height 6
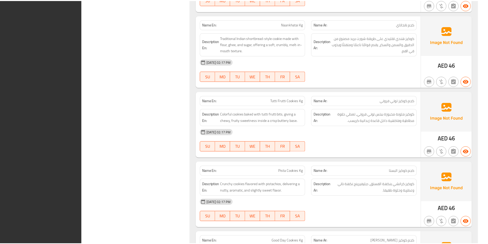
scroll to position [1645, 0]
